Goal: Task Accomplishment & Management: Manage account settings

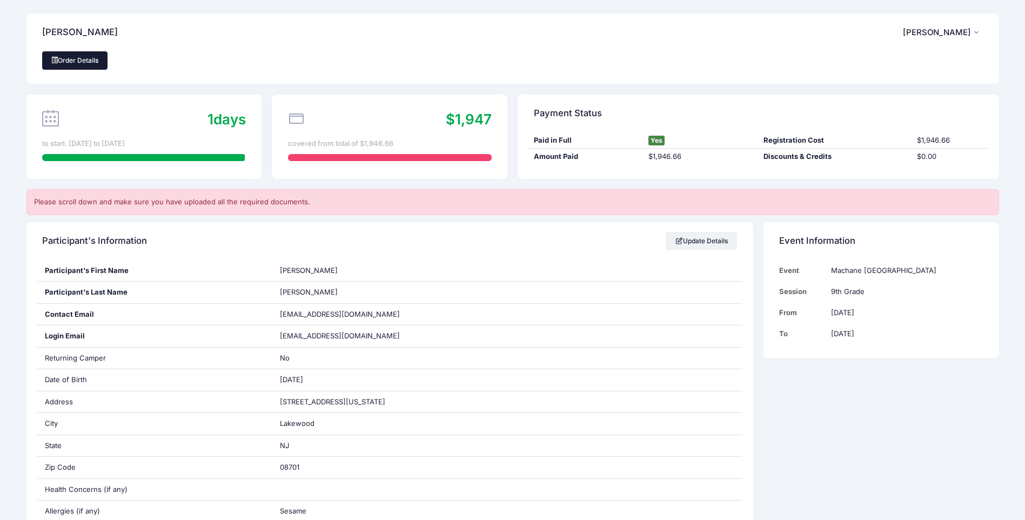
click at [78, 55] on link "Order Details" at bounding box center [75, 60] width 66 height 18
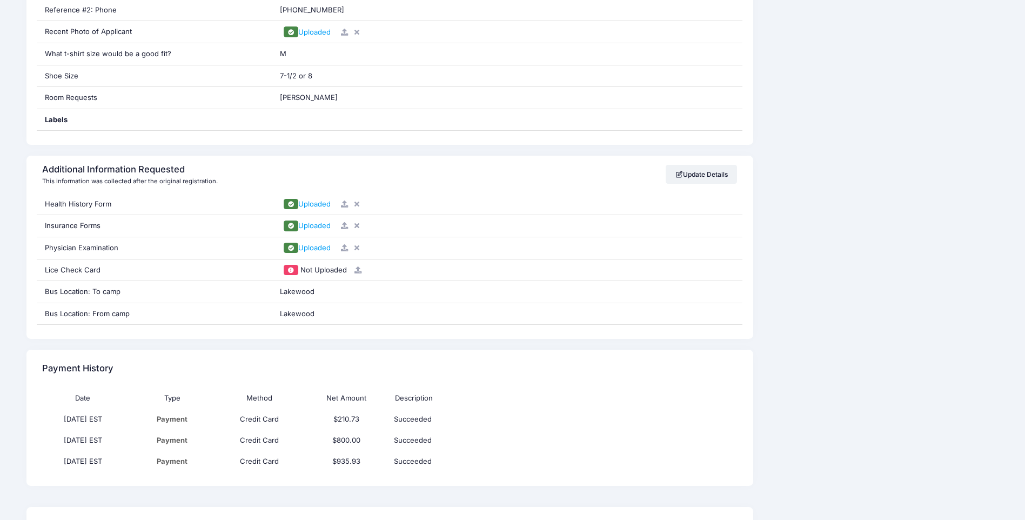
scroll to position [918, 0]
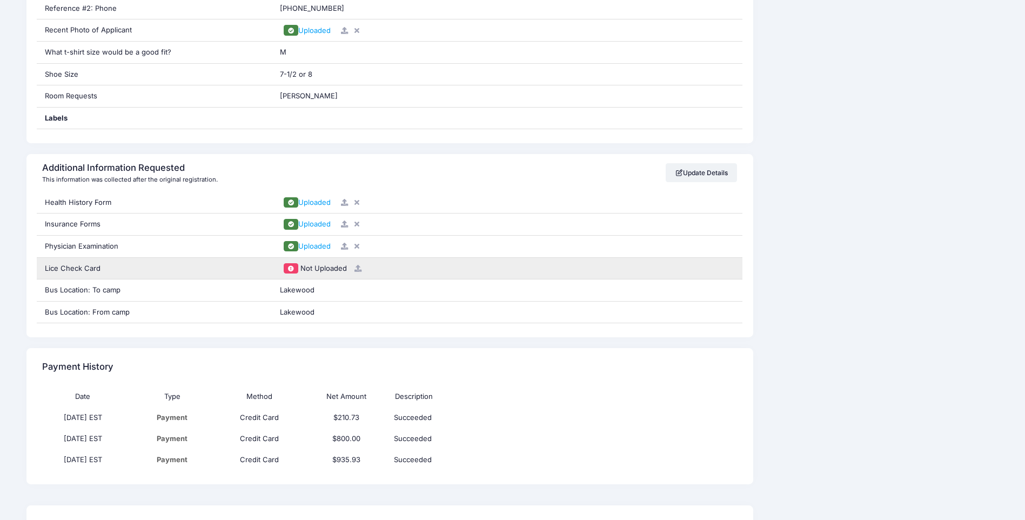
click at [291, 268] on span at bounding box center [291, 268] width 8 height 6
click at [310, 270] on span "Not Uploaded" at bounding box center [323, 268] width 46 height 9
click at [73, 269] on div "Lice Check Card" at bounding box center [154, 269] width 235 height 22
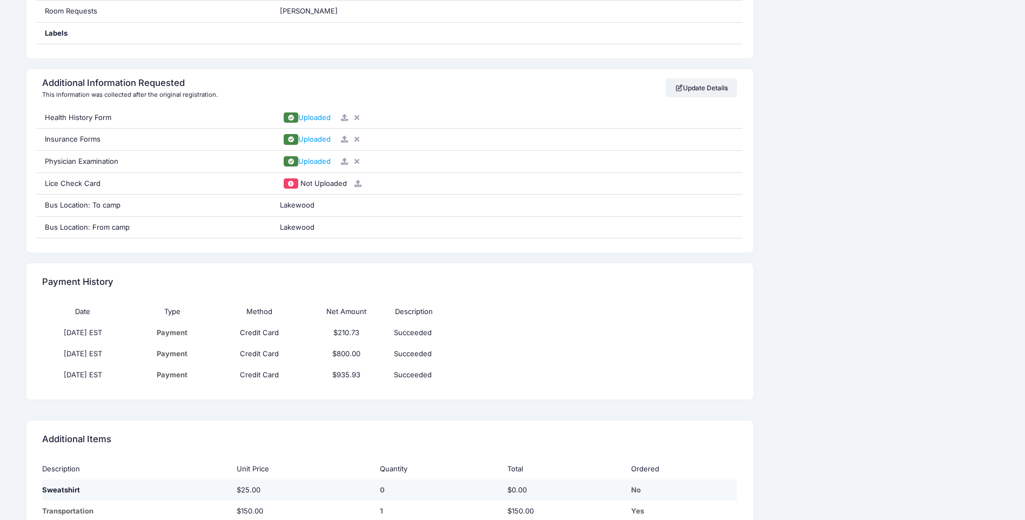
scroll to position [1080, 0]
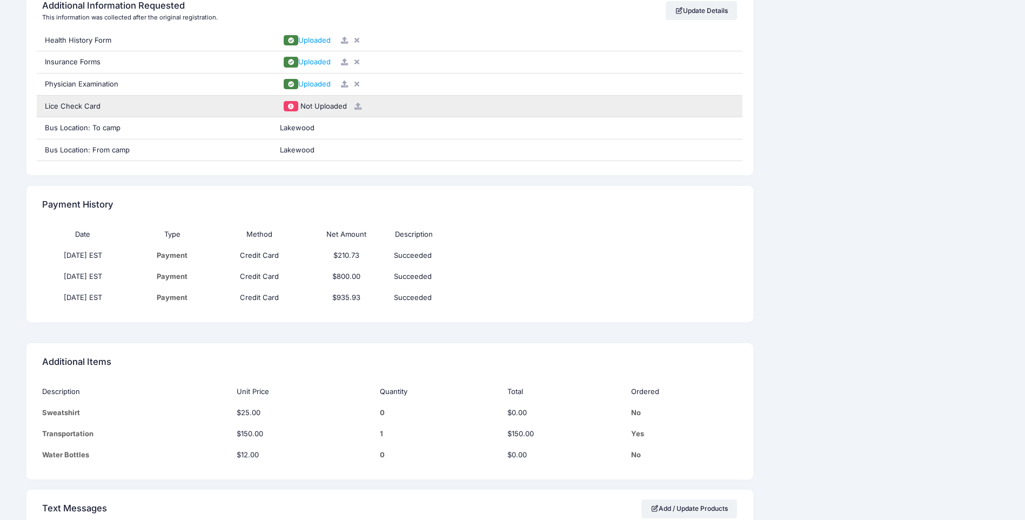
drag, startPoint x: 89, startPoint y: 103, endPoint x: 95, endPoint y: 103, distance: 5.9
click at [89, 103] on div "Lice Check Card" at bounding box center [154, 107] width 235 height 22
click at [323, 108] on span "Not Uploaded" at bounding box center [323, 106] width 46 height 9
click at [282, 110] on div "Not Uploaded" at bounding box center [507, 106] width 454 height 11
click at [293, 109] on span at bounding box center [291, 106] width 15 height 10
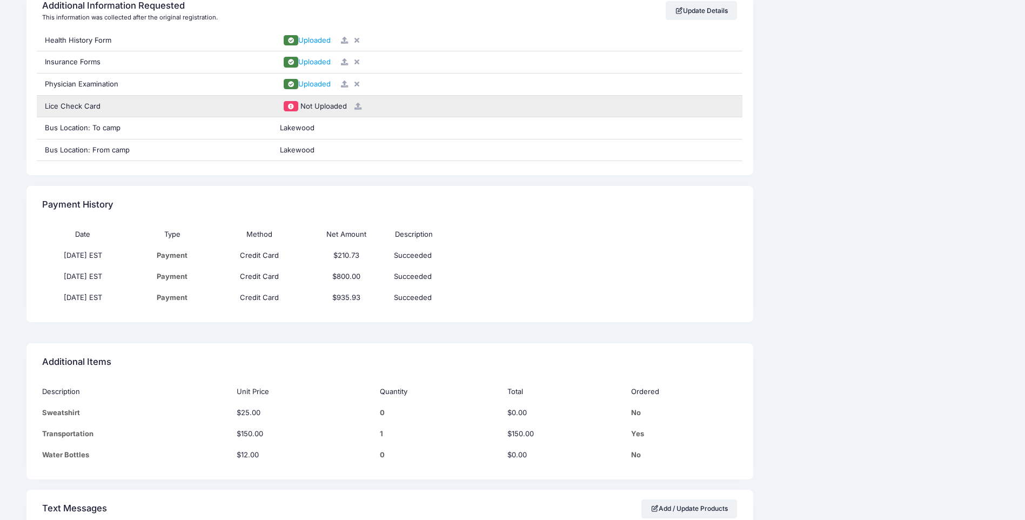
click at [307, 106] on span "Not Uploaded" at bounding box center [323, 106] width 46 height 9
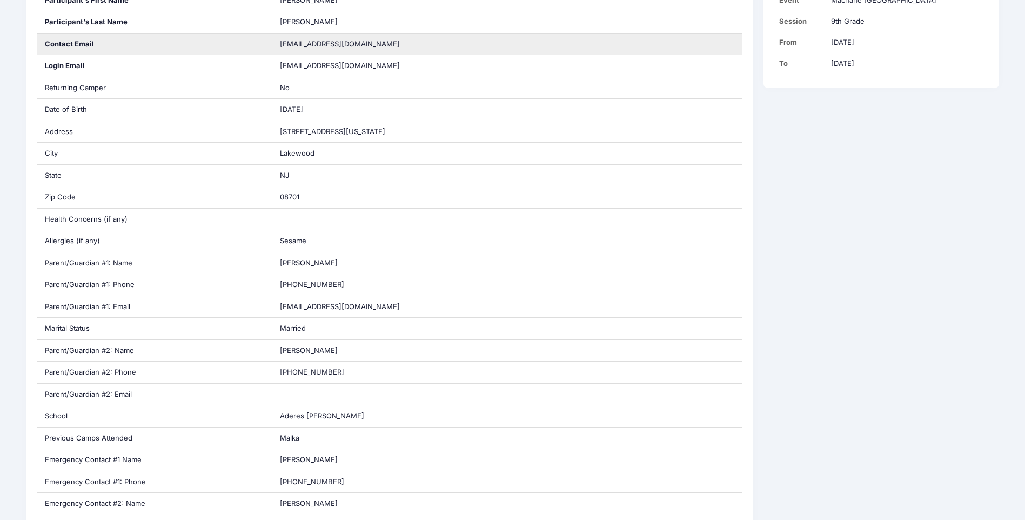
scroll to position [0, 0]
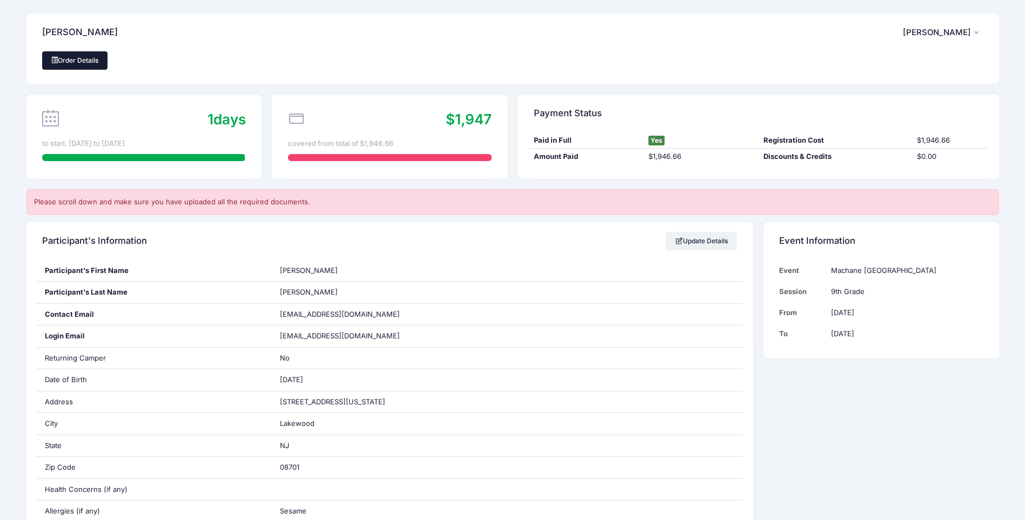
click at [71, 59] on link "Order Details" at bounding box center [75, 60] width 66 height 18
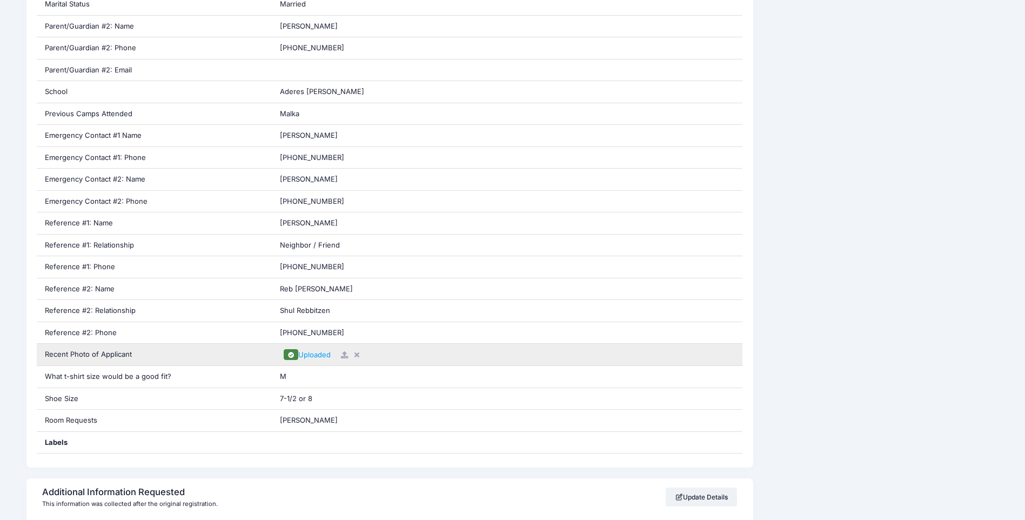
scroll to position [864, 0]
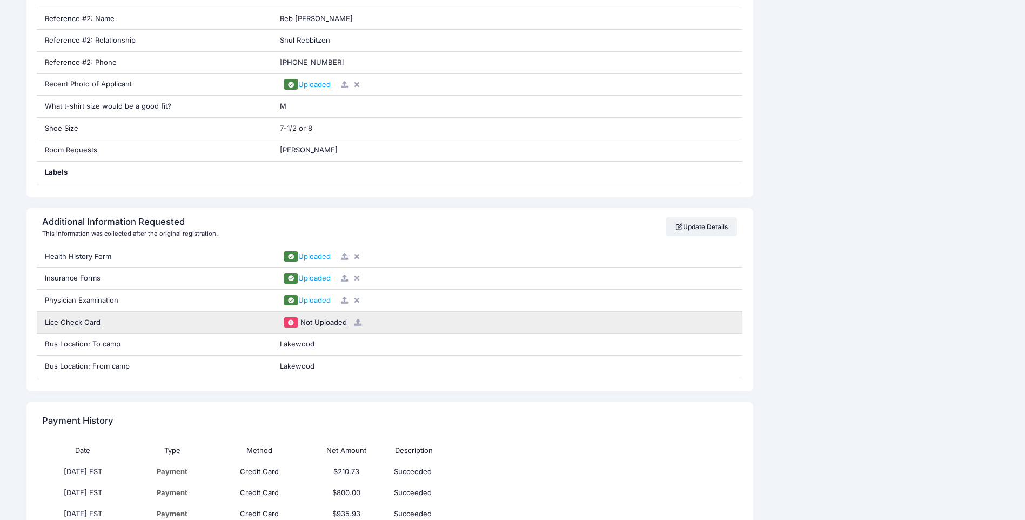
click at [355, 324] on icon at bounding box center [358, 322] width 9 height 7
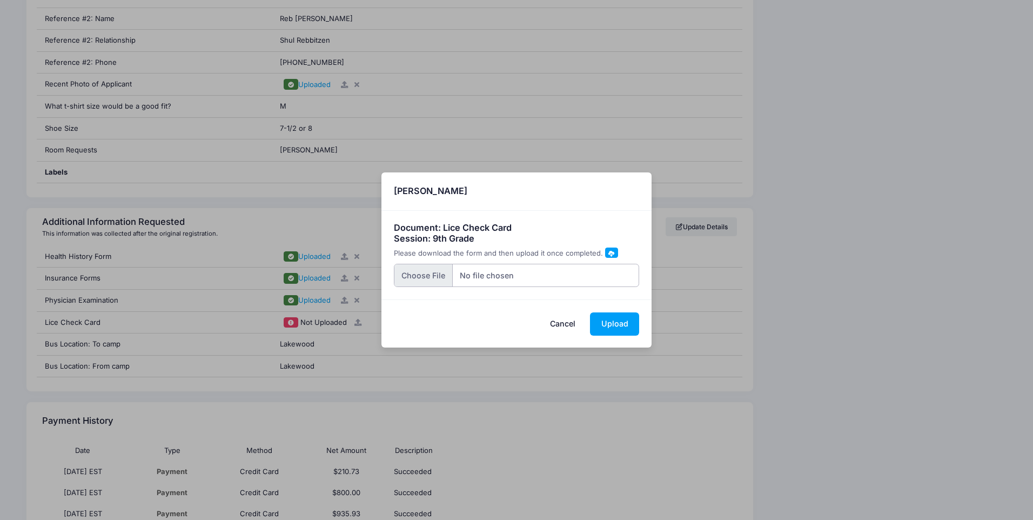
click at [418, 276] on input "file" at bounding box center [517, 275] width 246 height 23
click at [555, 323] on button "Cancel" at bounding box center [563, 323] width 48 height 23
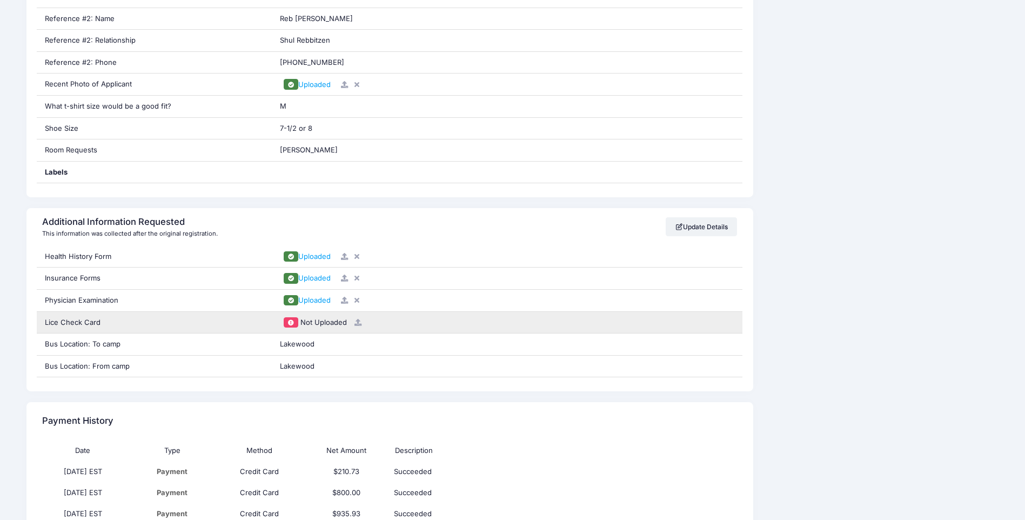
click at [357, 319] on icon at bounding box center [358, 322] width 9 height 7
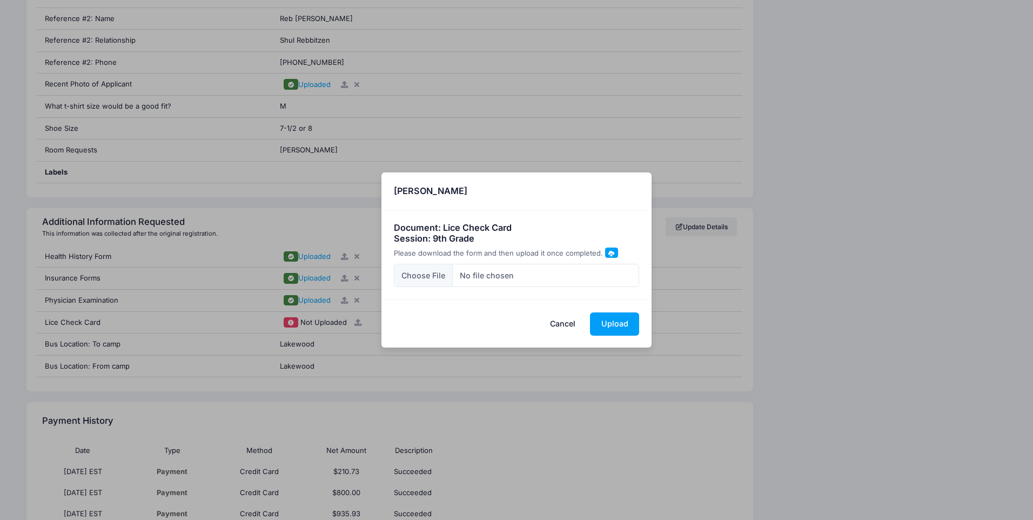
click at [567, 326] on button "Cancel" at bounding box center [563, 323] width 48 height 23
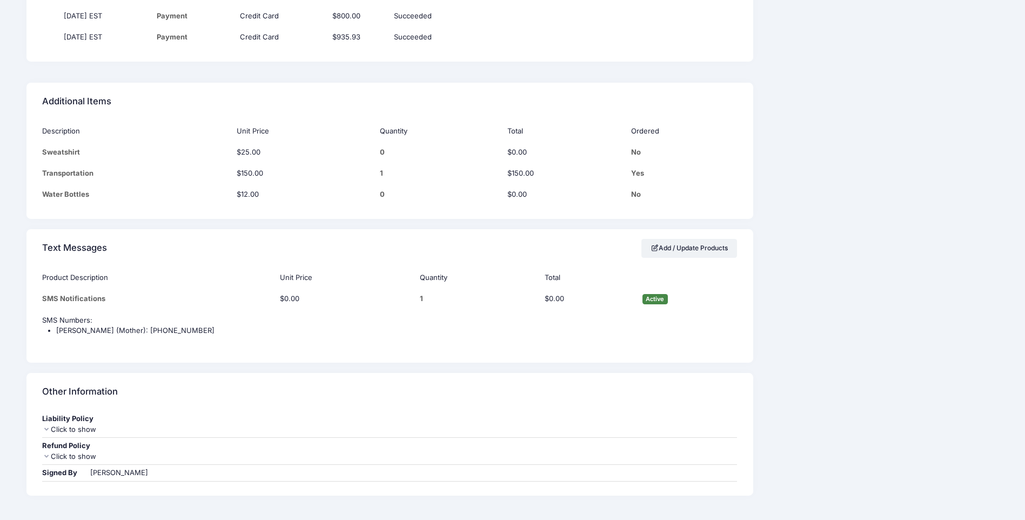
scroll to position [1382, 0]
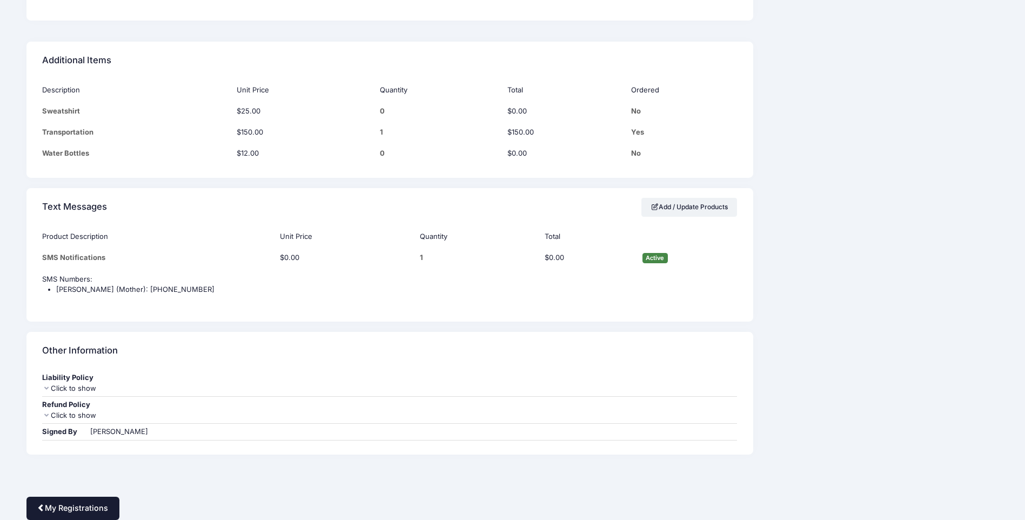
click at [90, 507] on link "My Registrations" at bounding box center [72, 507] width 93 height 23
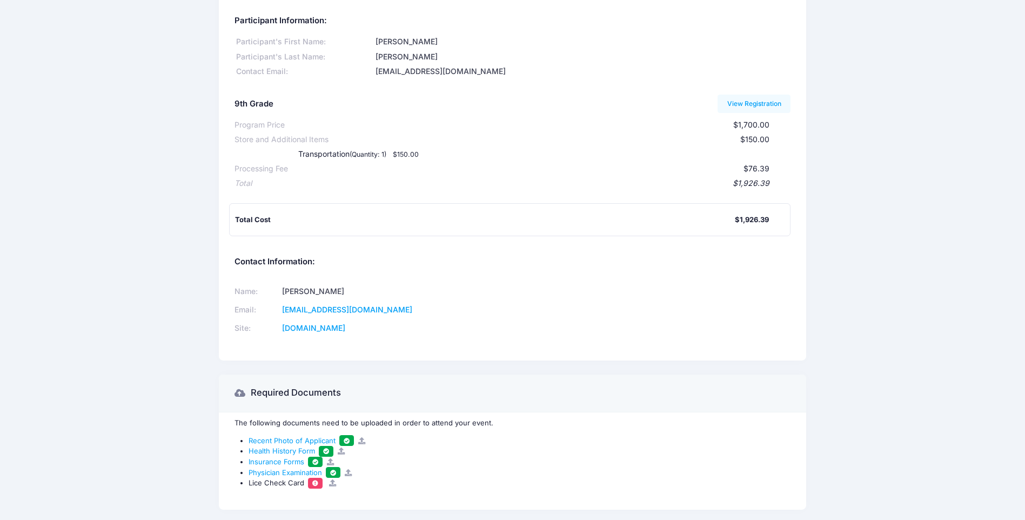
scroll to position [86, 0]
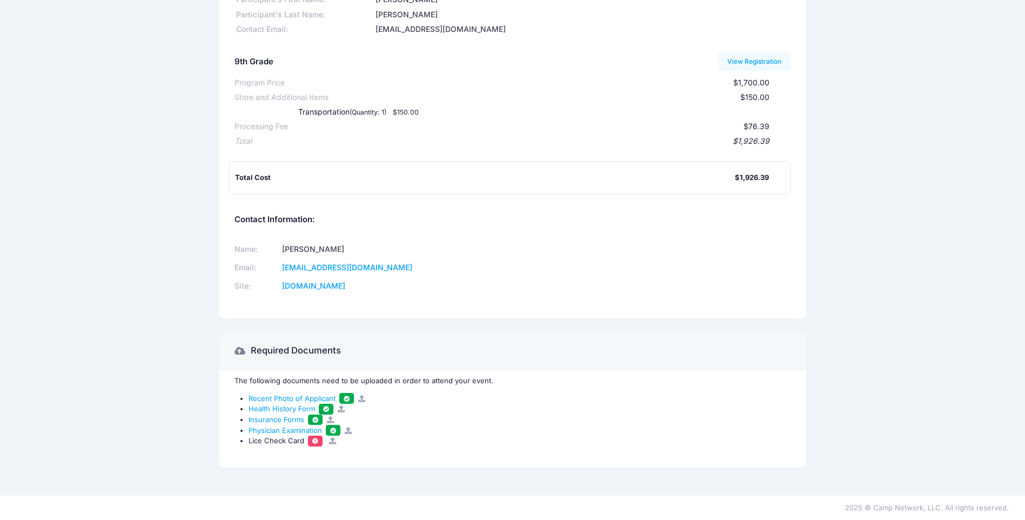
click at [312, 442] on span at bounding box center [315, 441] width 8 height 6
click at [314, 439] on span at bounding box center [315, 441] width 8 height 6
click at [267, 441] on span "Lice Check Card" at bounding box center [277, 440] width 56 height 9
click at [245, 441] on ul "Recent Photo of Applicant Health History Form Insurance Forms Physician Examina…" at bounding box center [512, 419] width 556 height 53
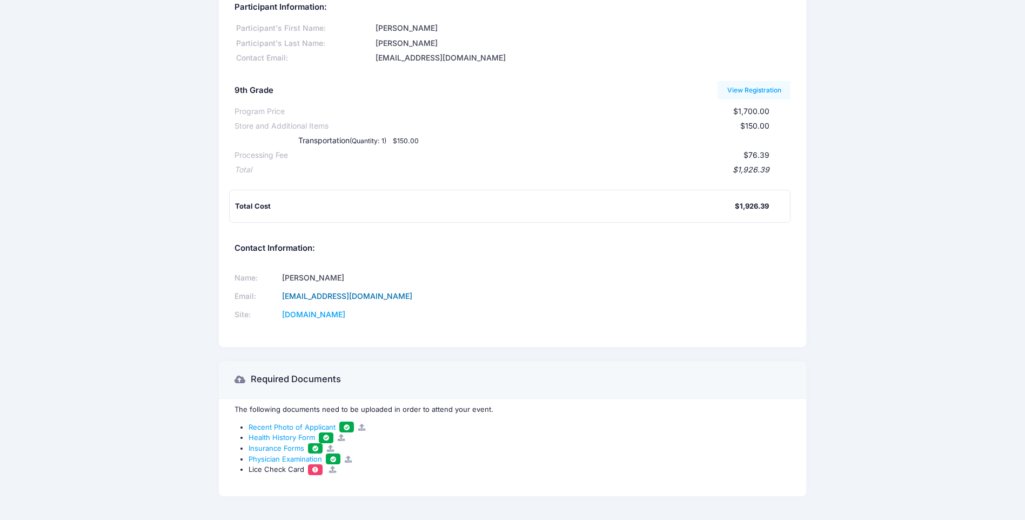
scroll to position [0, 0]
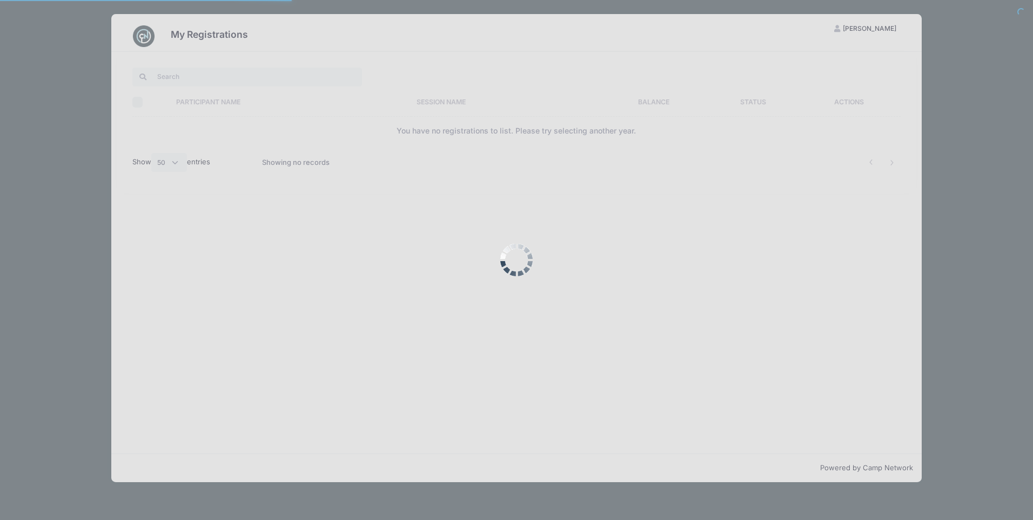
select select "50"
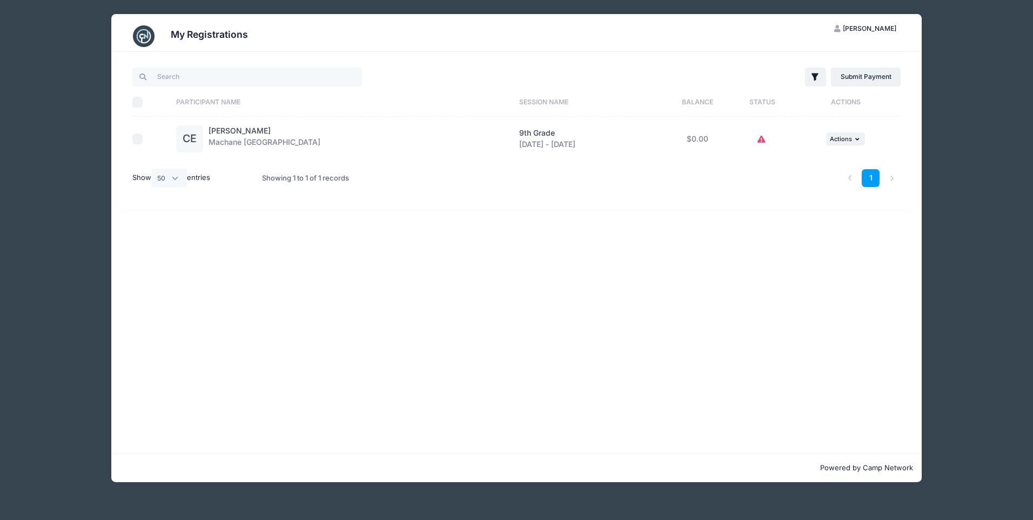
click at [878, 25] on span "[PERSON_NAME]" at bounding box center [869, 28] width 53 height 8
click at [812, 59] on link "My Account" at bounding box center [838, 55] width 125 height 21
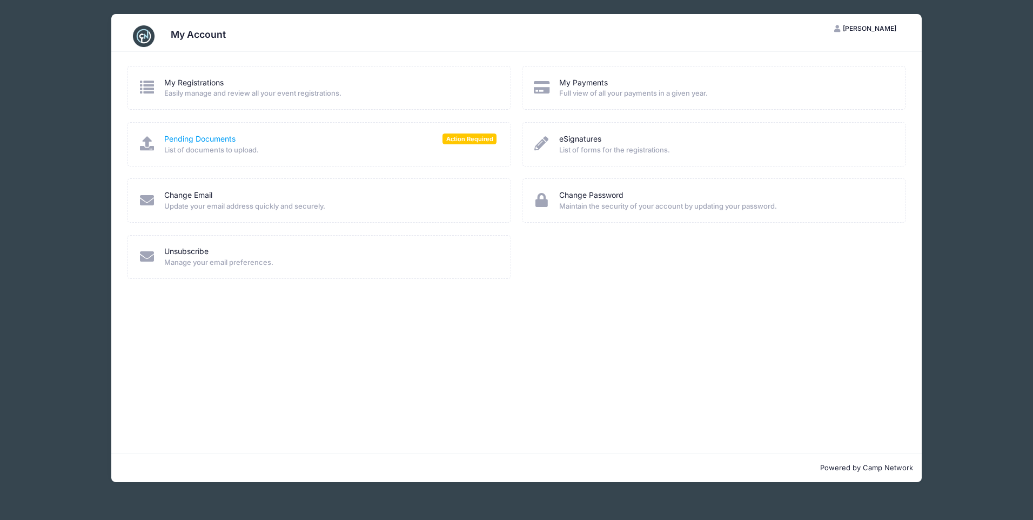
click at [204, 139] on link "Pending Documents" at bounding box center [199, 138] width 71 height 11
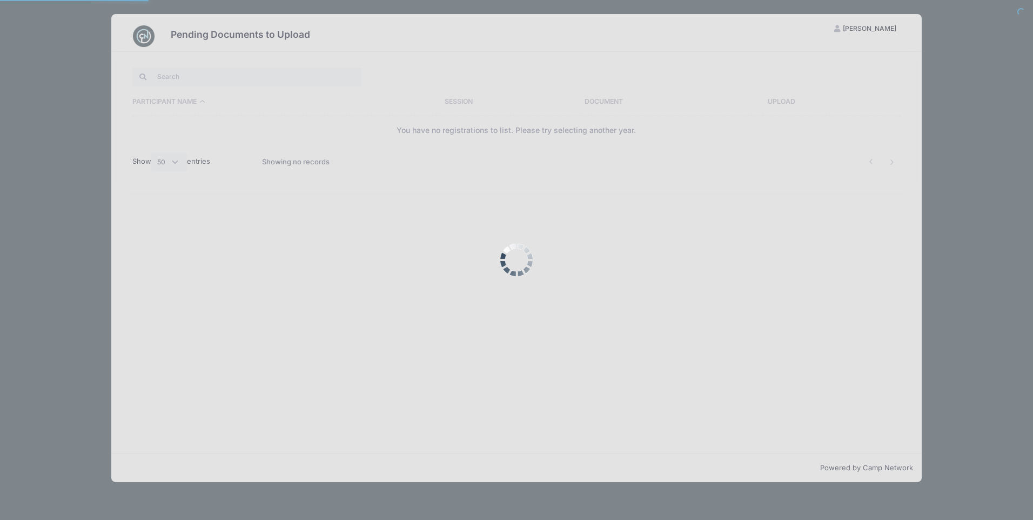
select select "50"
